Goal: Task Accomplishment & Management: Manage account settings

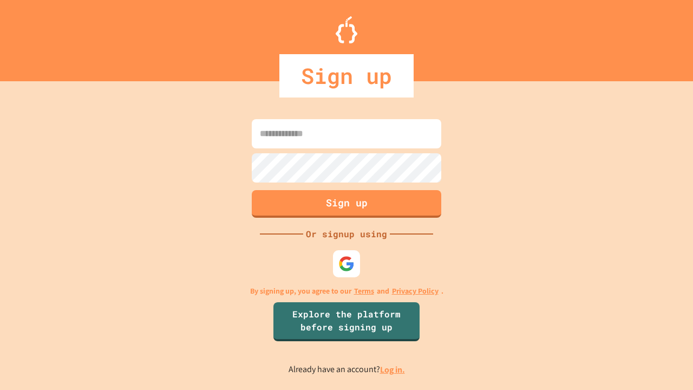
click at [393, 369] on link "Log in." at bounding box center [392, 369] width 25 height 11
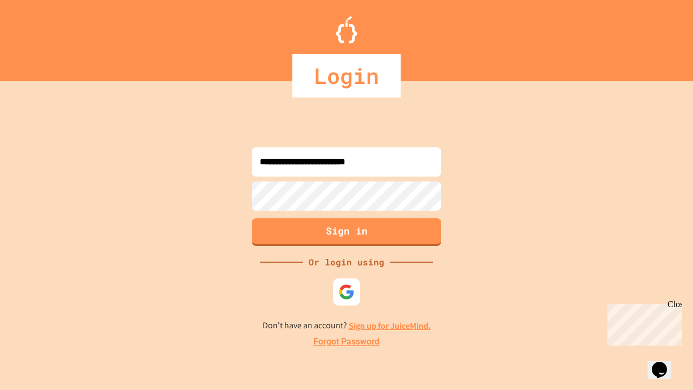
type input "**********"
